Goal: Check status: Check status

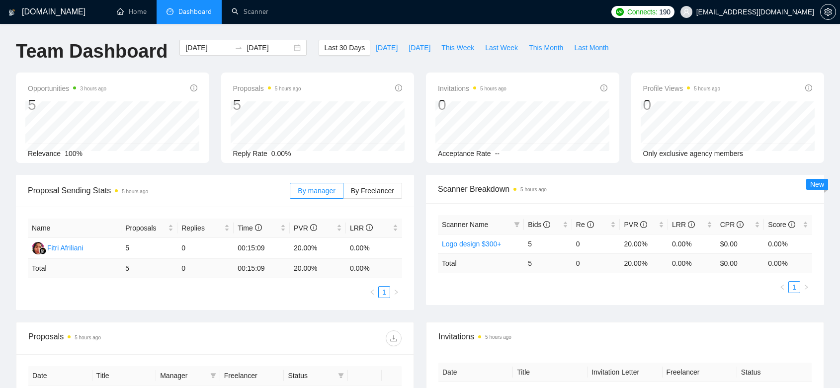
click at [769, 12] on span "[EMAIL_ADDRESS][DOMAIN_NAME]" at bounding box center [755, 12] width 118 height 0
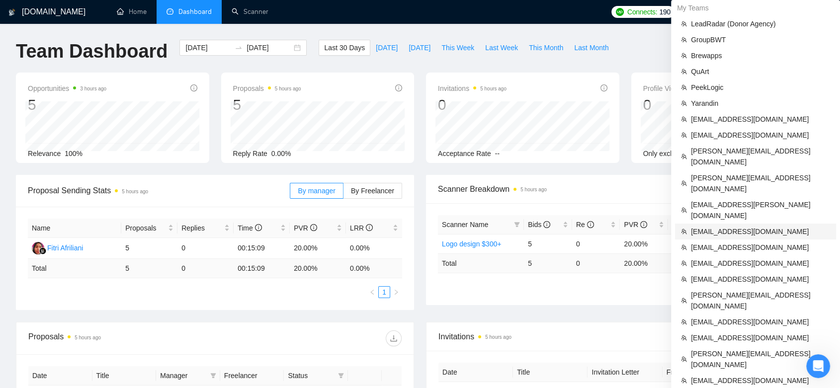
scroll to position [276, 0]
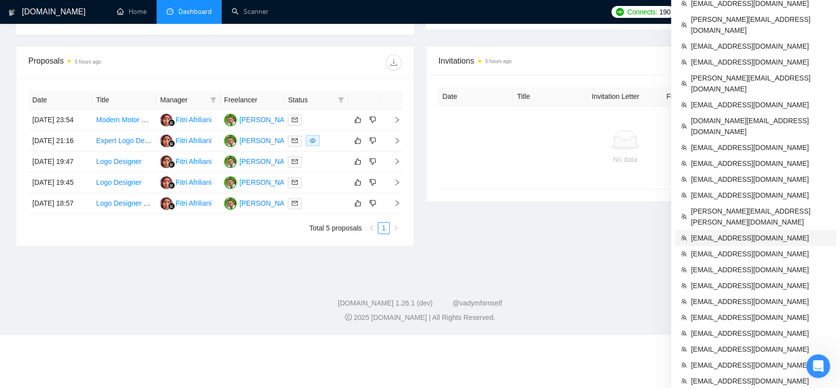
click at [739, 233] on span "[EMAIL_ADDRESS][DOMAIN_NAME]" at bounding box center [760, 238] width 139 height 11
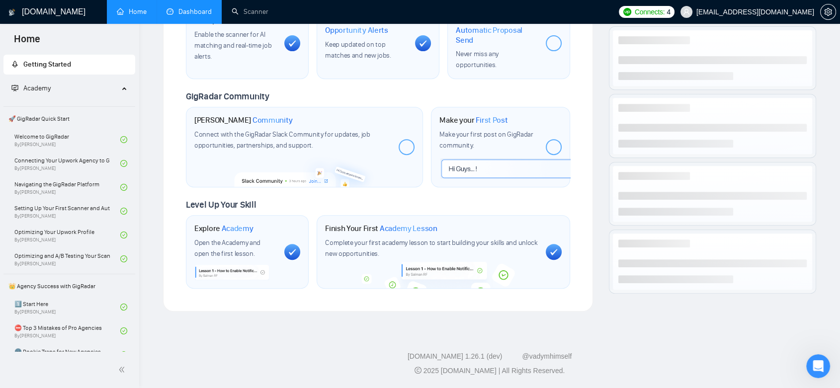
scroll to position [393, 0]
click at [192, 9] on link "Dashboard" at bounding box center [188, 11] width 45 height 8
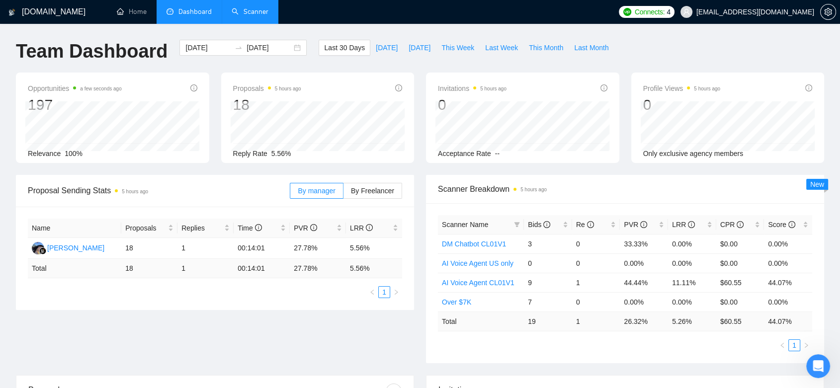
click at [250, 13] on link "Scanner" at bounding box center [250, 11] width 37 height 8
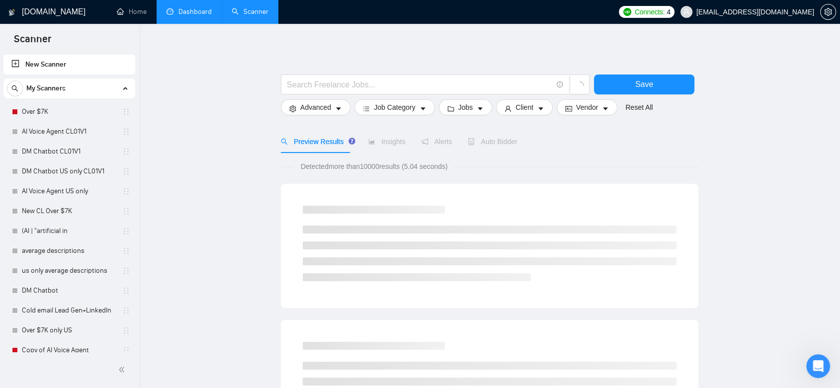
click at [189, 15] on link "Dashboard" at bounding box center [188, 11] width 45 height 8
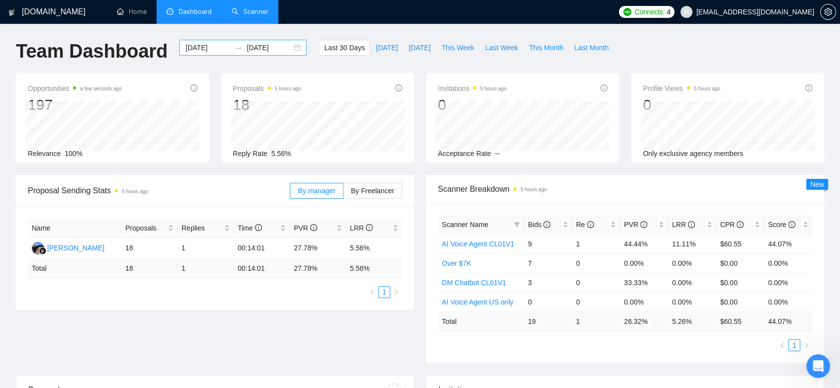
click at [266, 47] on input "[DATE]" at bounding box center [268, 47] width 45 height 11
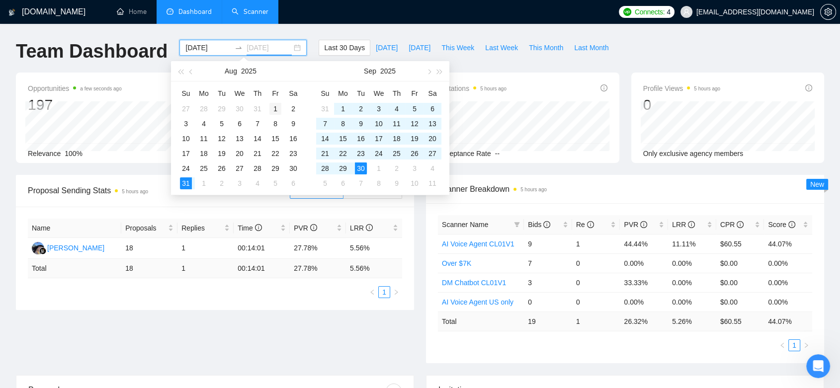
type input "[DATE]"
click at [274, 107] on div "1" at bounding box center [275, 109] width 12 height 12
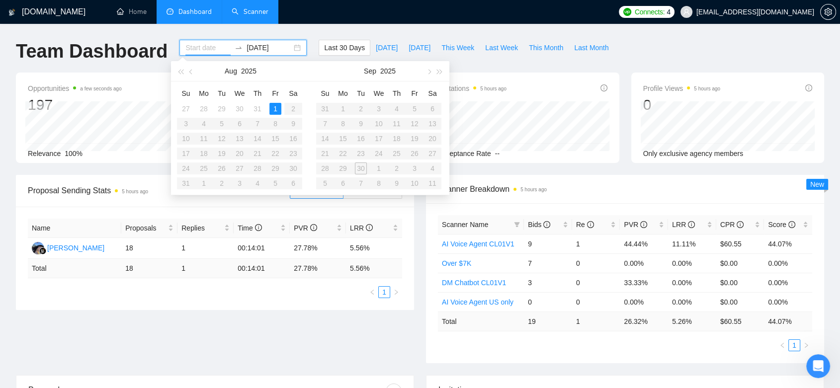
click at [201, 47] on input at bounding box center [207, 47] width 45 height 11
type input "[DATE]"
click at [276, 107] on div "1" at bounding box center [275, 109] width 12 height 12
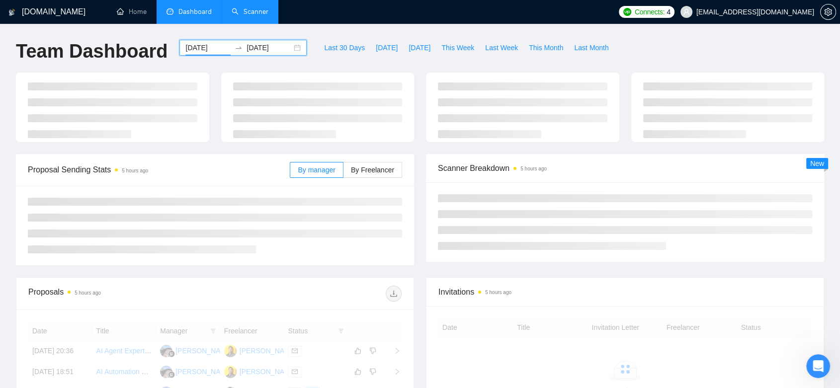
click at [259, 53] on div "[DATE] [DATE]" at bounding box center [242, 48] width 127 height 16
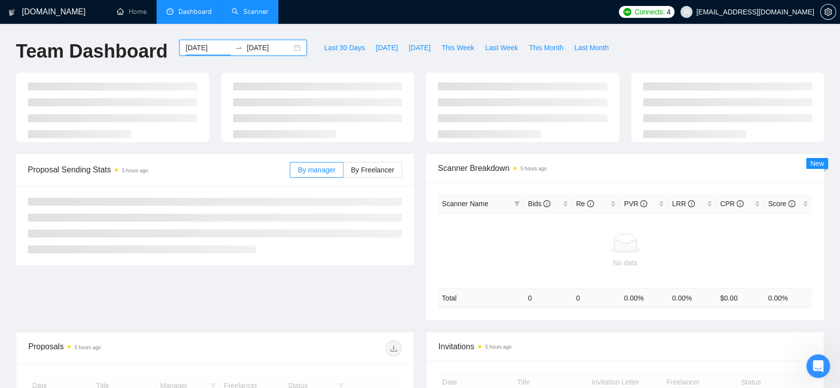
click at [260, 51] on input "[DATE]" at bounding box center [268, 47] width 45 height 11
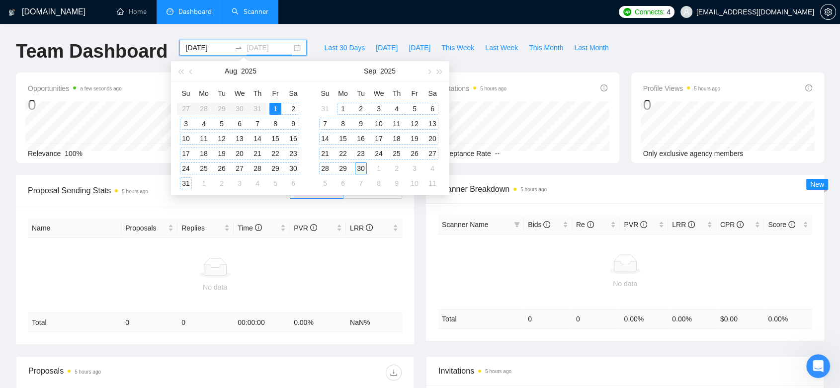
type input "[DATE]"
click at [357, 163] on div "30" at bounding box center [361, 169] width 12 height 12
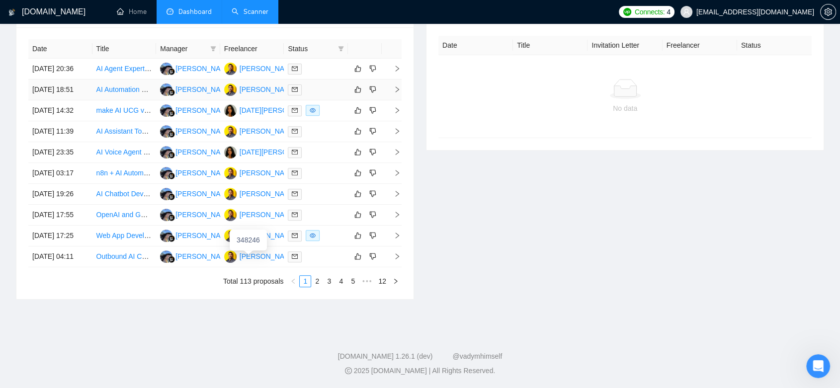
scroll to position [55, 0]
